Goal: Transaction & Acquisition: Purchase product/service

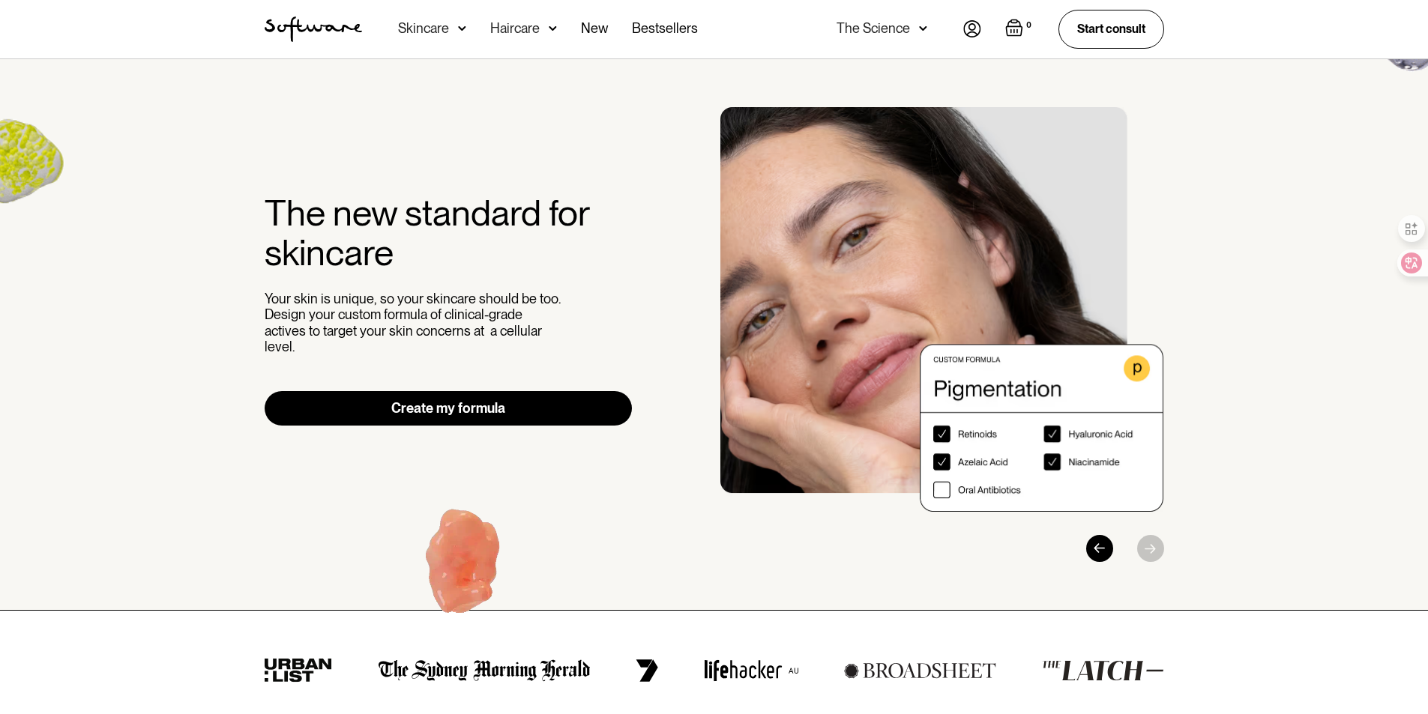
click at [436, 30] on div "Skincare" at bounding box center [423, 28] width 51 height 15
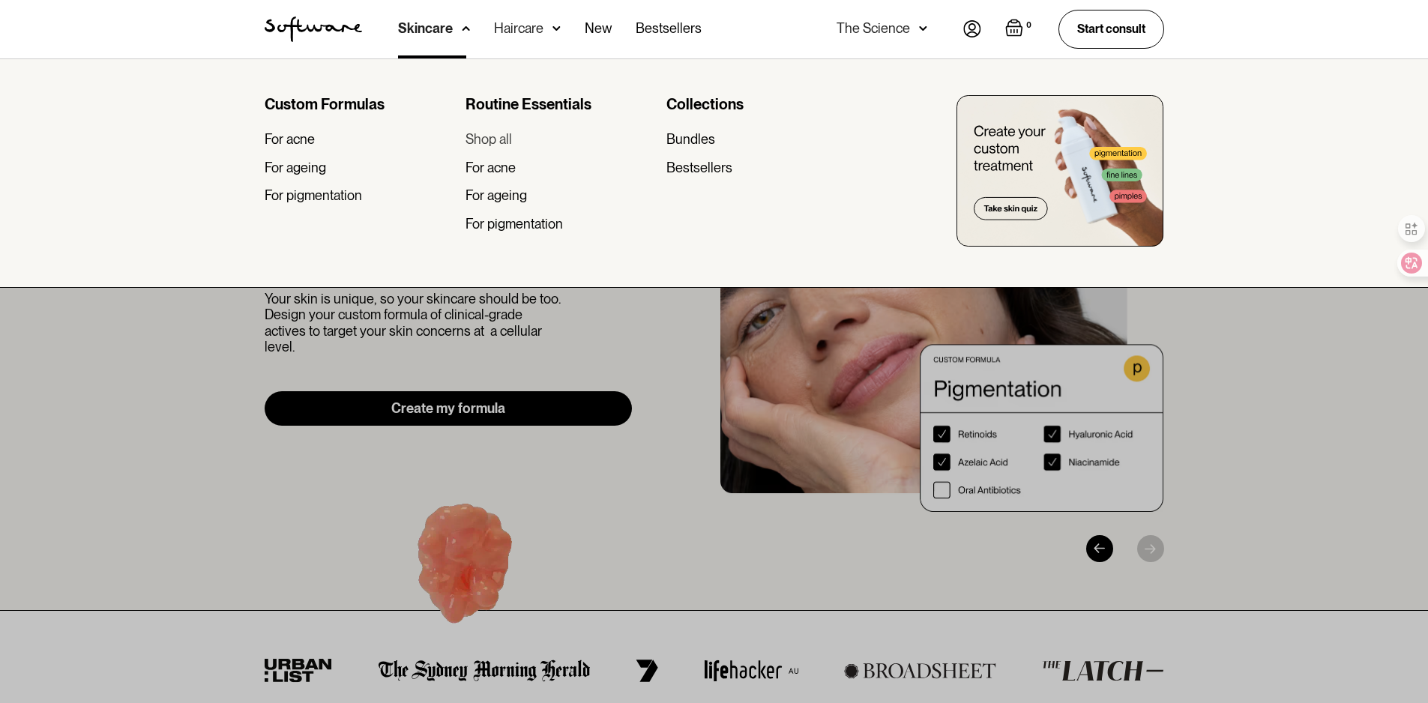
click at [495, 140] on div "Shop all" at bounding box center [488, 139] width 46 height 16
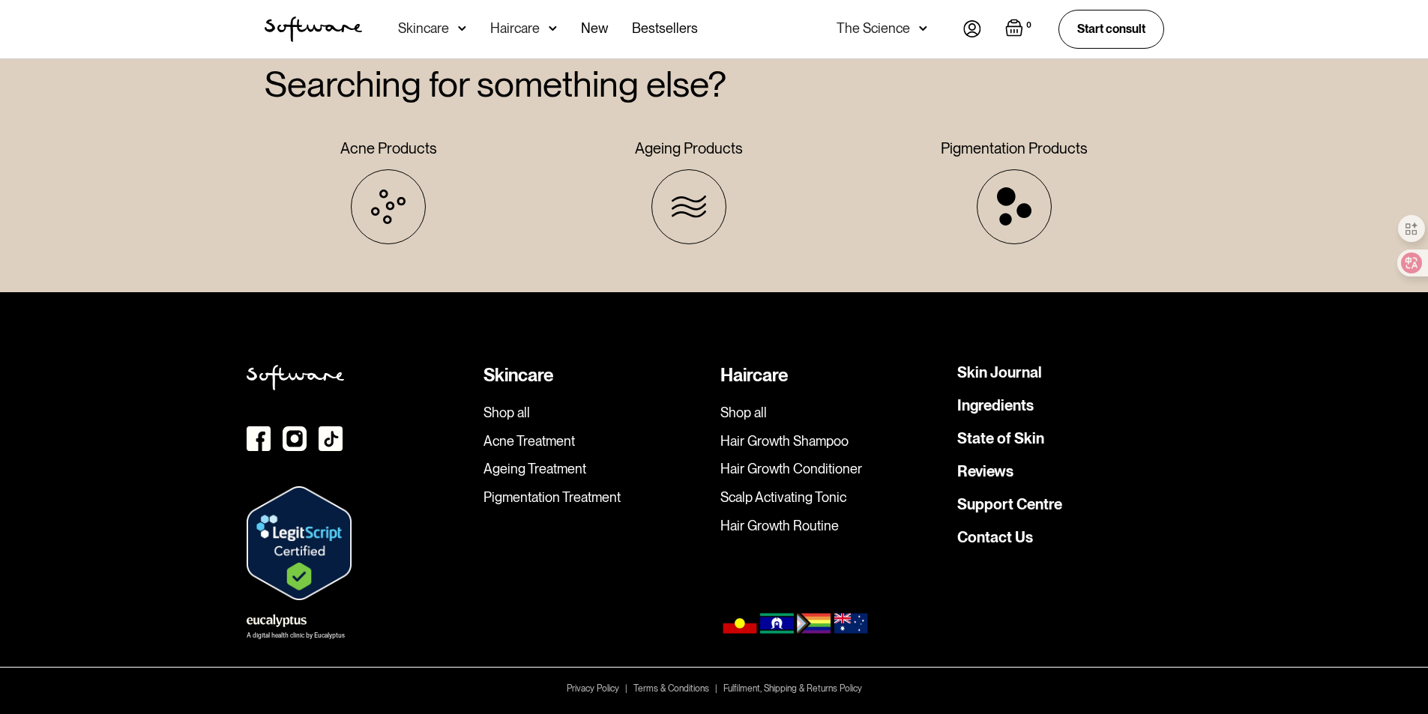
click at [523, 408] on link "Shop all" at bounding box center [595, 413] width 225 height 16
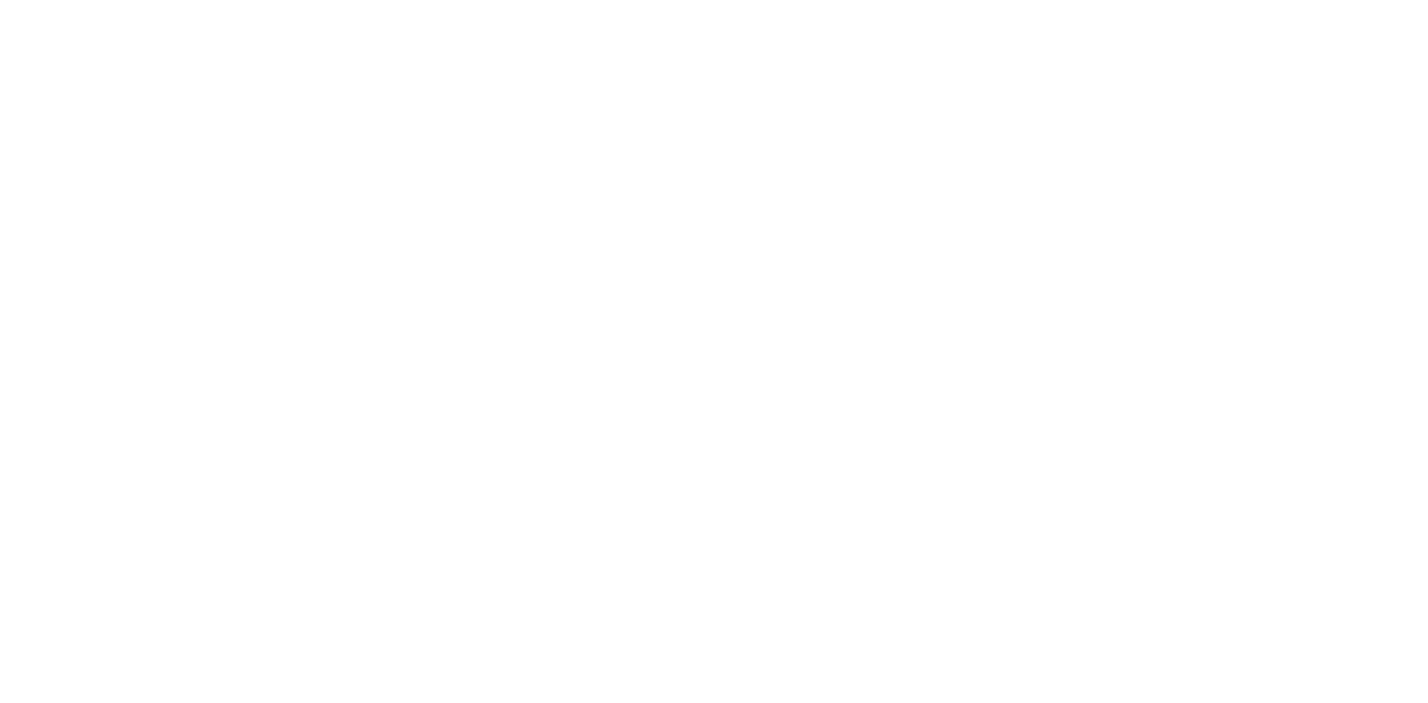
click at [0, 0] on div "Haircare" at bounding box center [0, 0] width 0 height 0
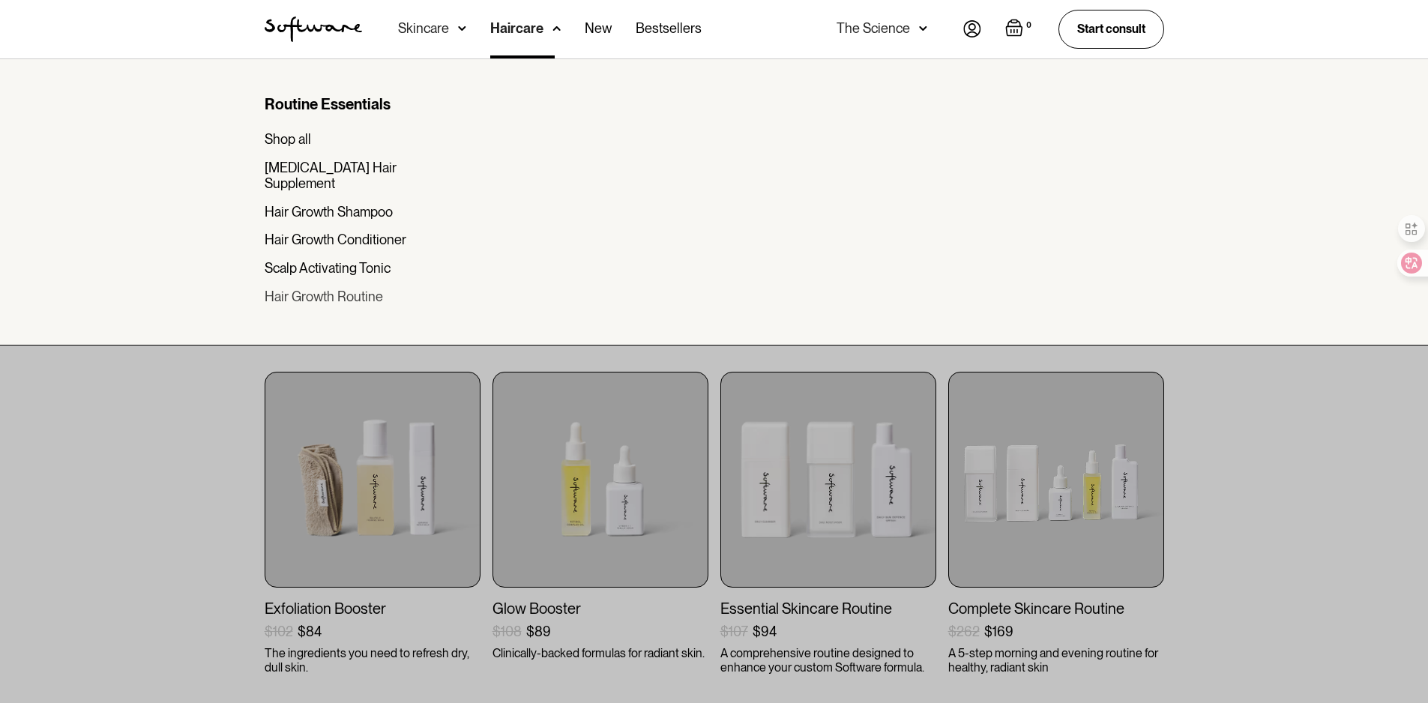
click at [363, 289] on div "Hair Growth Routine" at bounding box center [324, 297] width 118 height 16
